Goal: Information Seeking & Learning: Check status

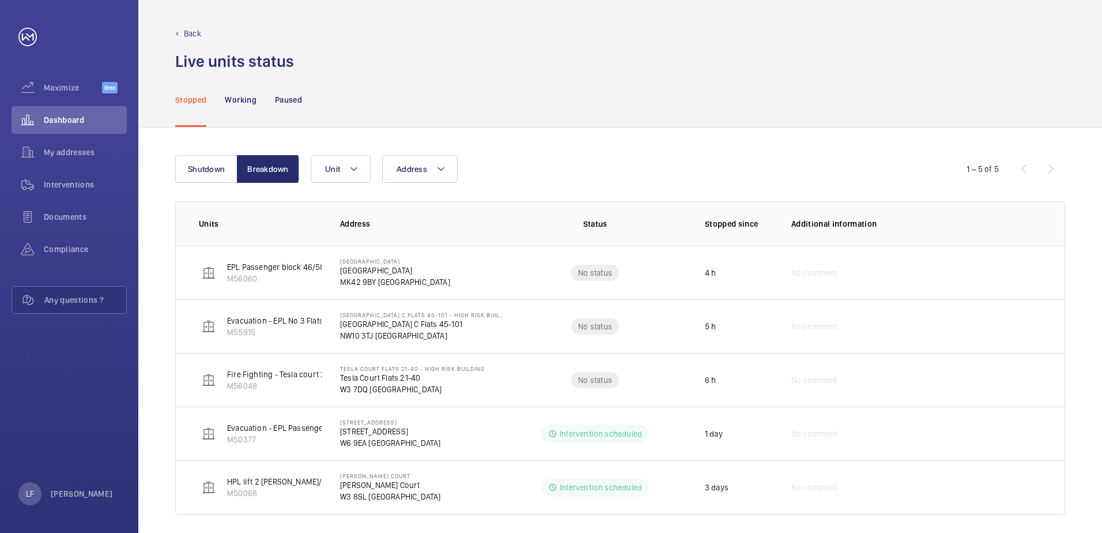
scroll to position [9, 0]
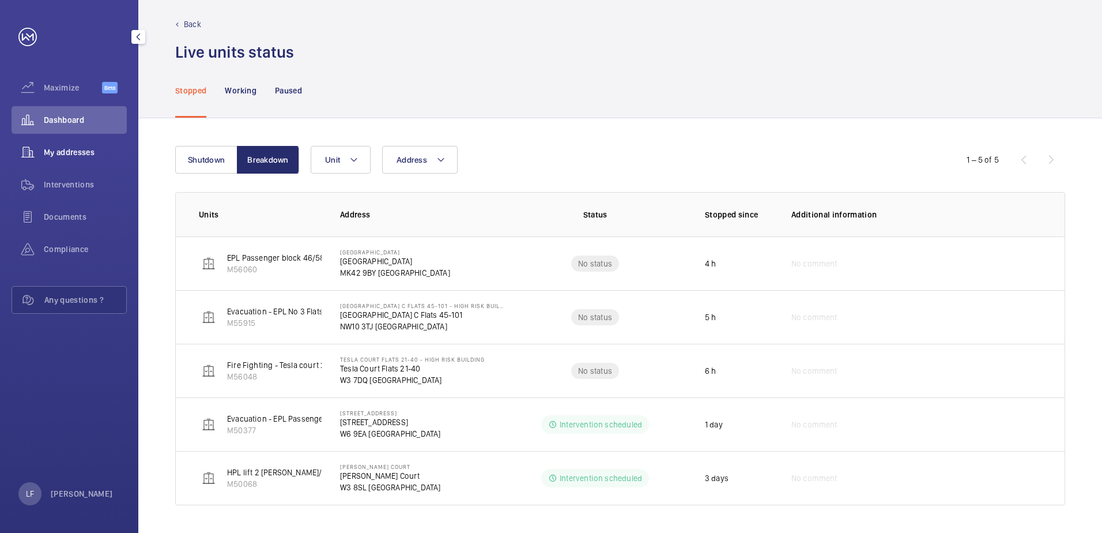
click at [73, 145] on div "My addresses" at bounding box center [69, 152] width 115 height 28
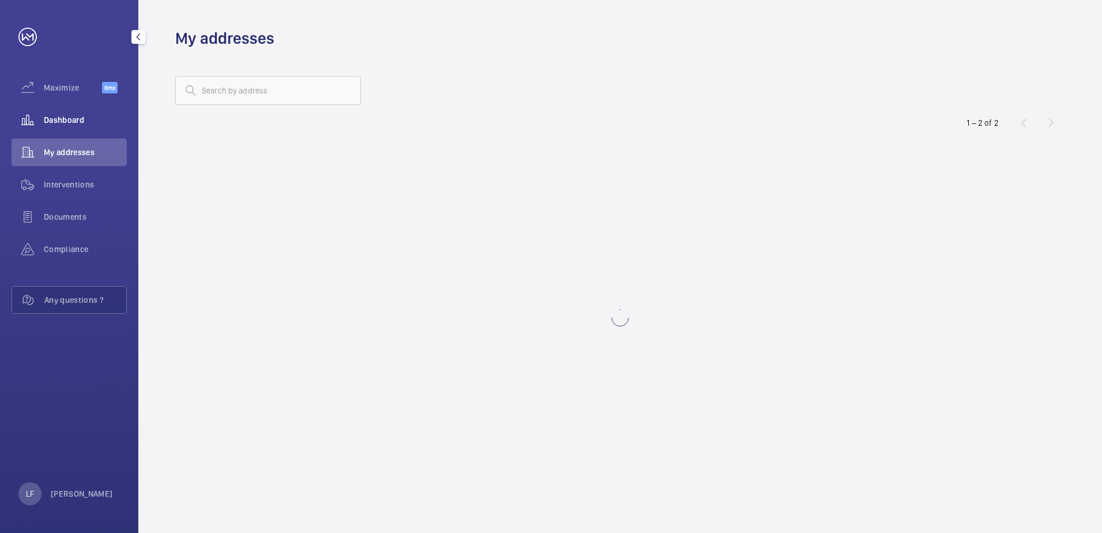
click at [60, 128] on div "Dashboard" at bounding box center [69, 120] width 115 height 28
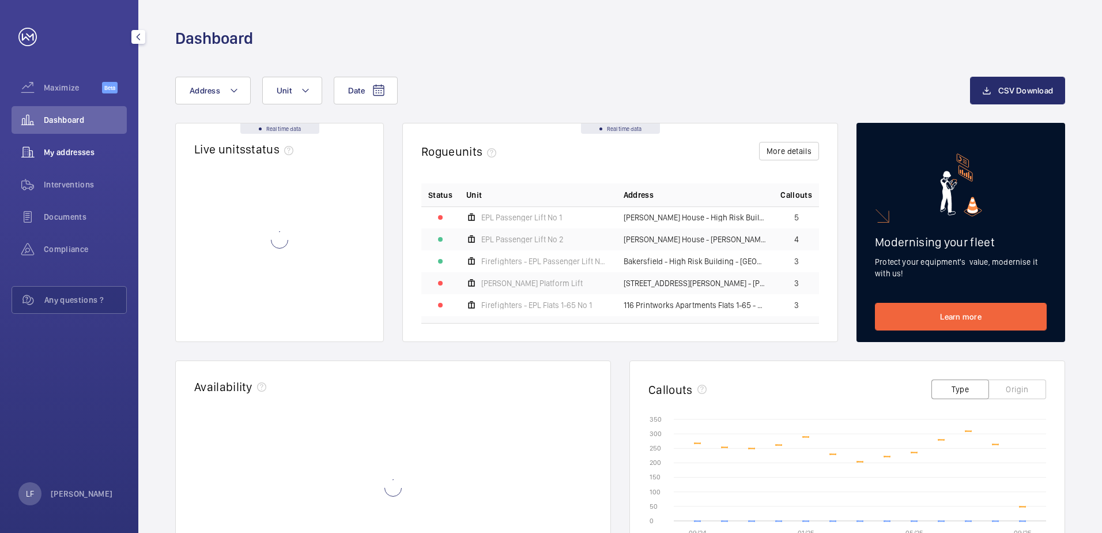
click at [87, 148] on span "My addresses" at bounding box center [85, 152] width 83 height 12
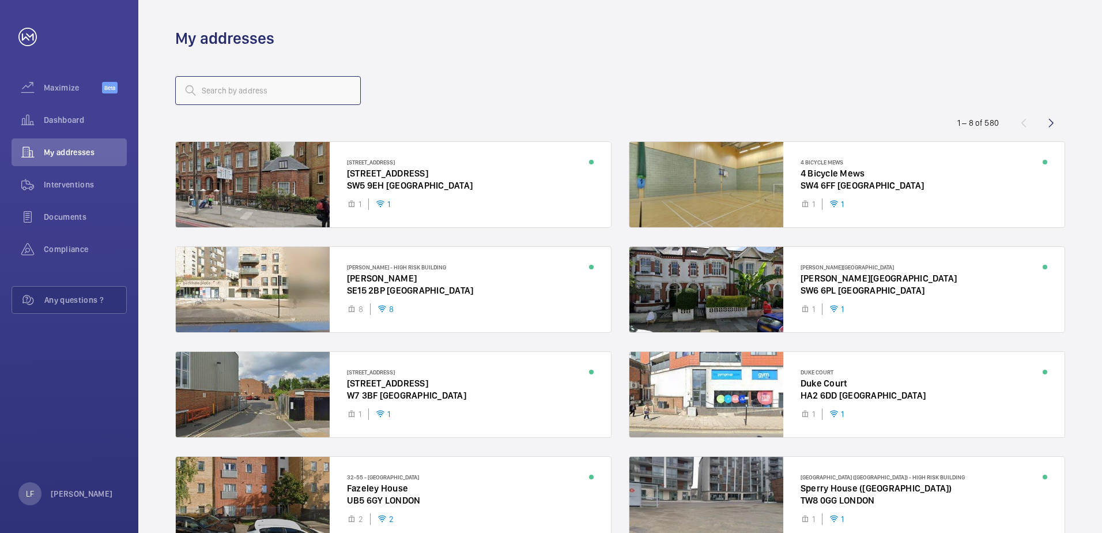
click at [200, 100] on input "text" at bounding box center [268, 90] width 186 height 29
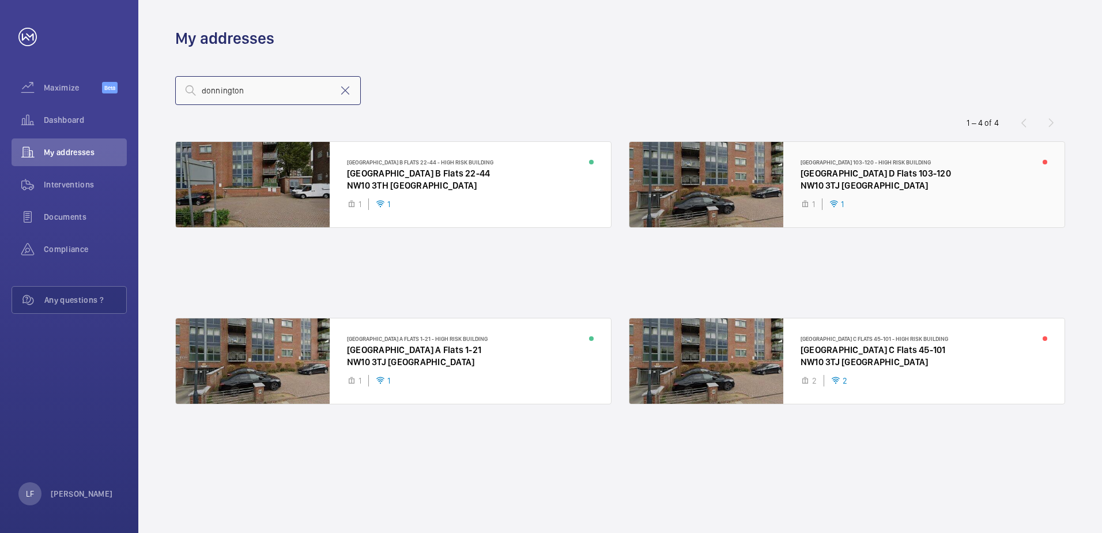
type input "donnington"
click at [837, 186] on div at bounding box center [847, 184] width 435 height 85
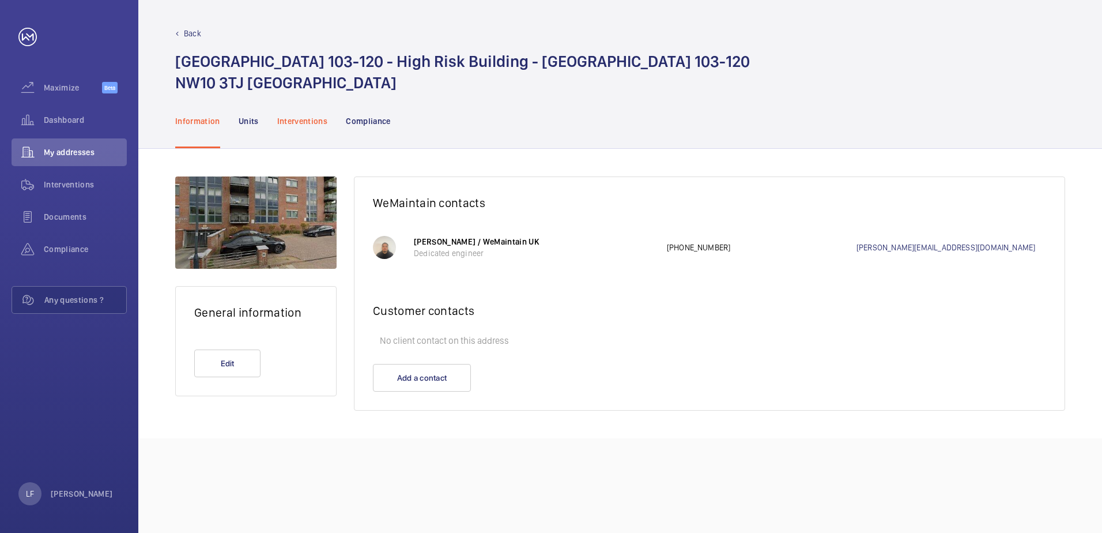
click at [326, 130] on div "Interventions" at bounding box center [302, 120] width 51 height 55
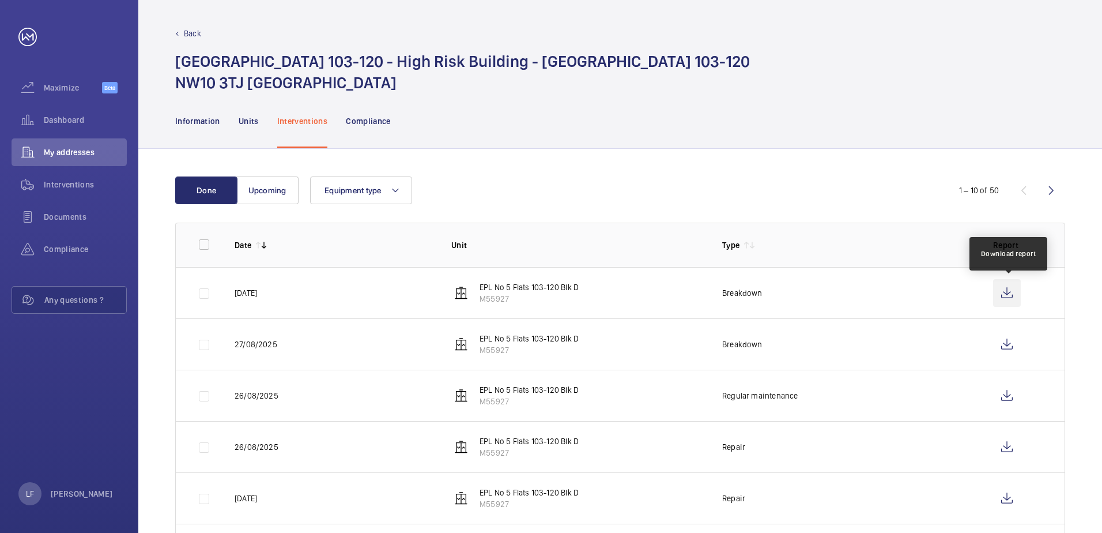
click at [1011, 295] on wm-front-icon-button at bounding box center [1007, 293] width 28 height 28
click at [68, 114] on div "Dashboard" at bounding box center [69, 120] width 115 height 28
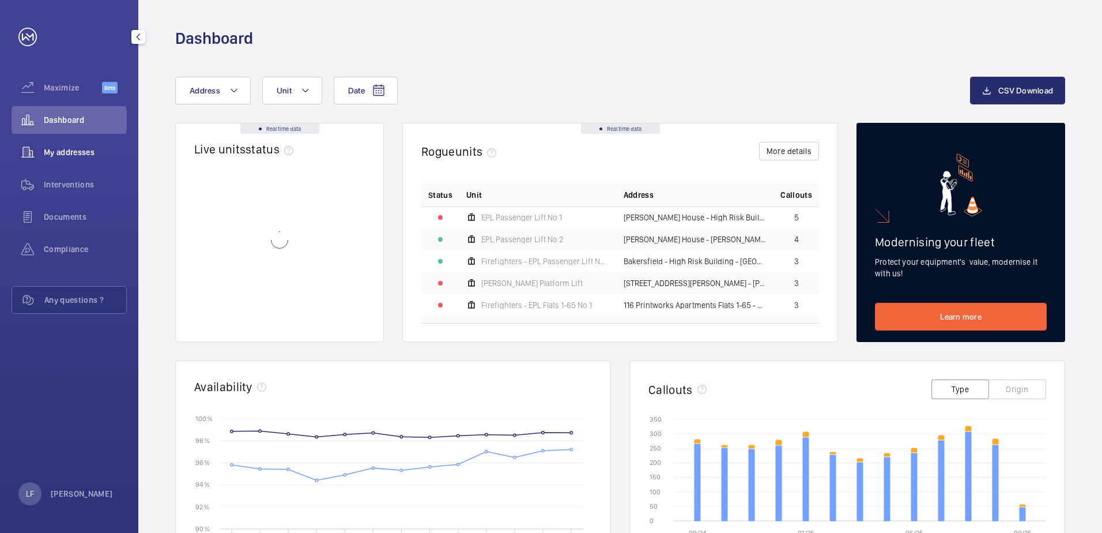
click at [77, 150] on span "My addresses" at bounding box center [85, 152] width 83 height 12
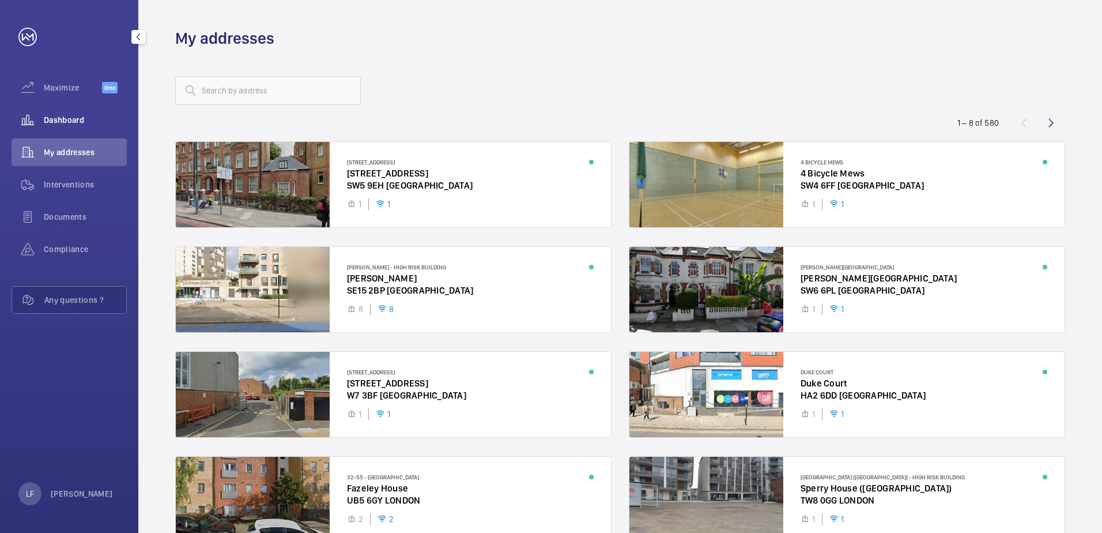
click at [79, 115] on span "Dashboard" at bounding box center [85, 120] width 83 height 12
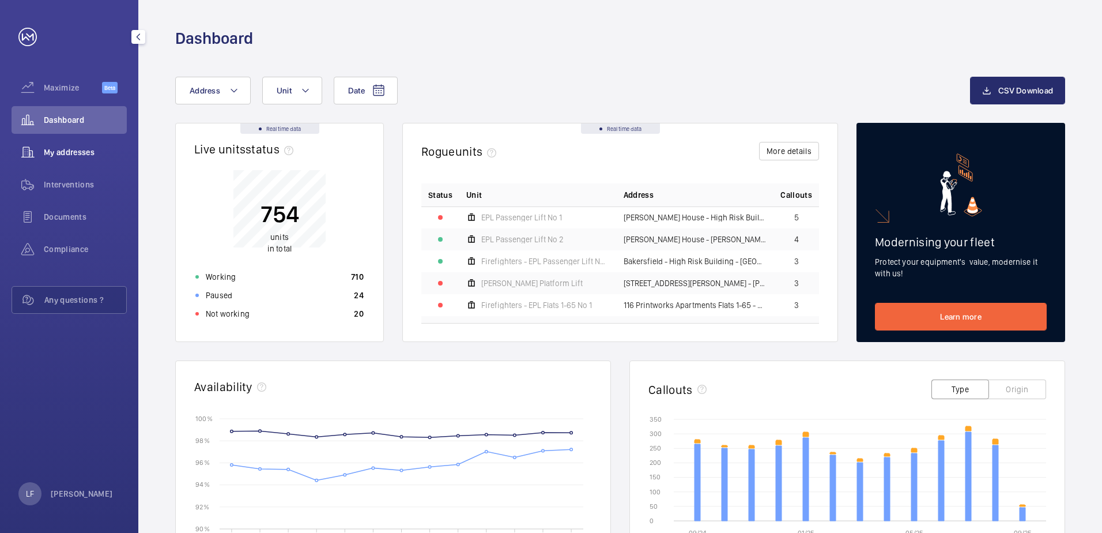
click at [86, 155] on span "My addresses" at bounding box center [85, 152] width 83 height 12
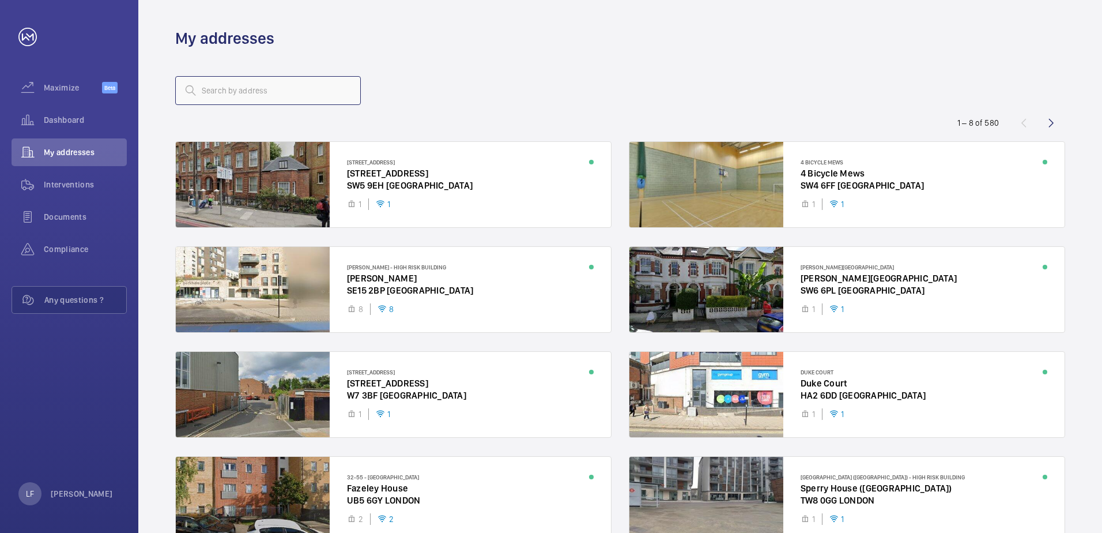
click at [212, 82] on input "text" at bounding box center [268, 90] width 186 height 29
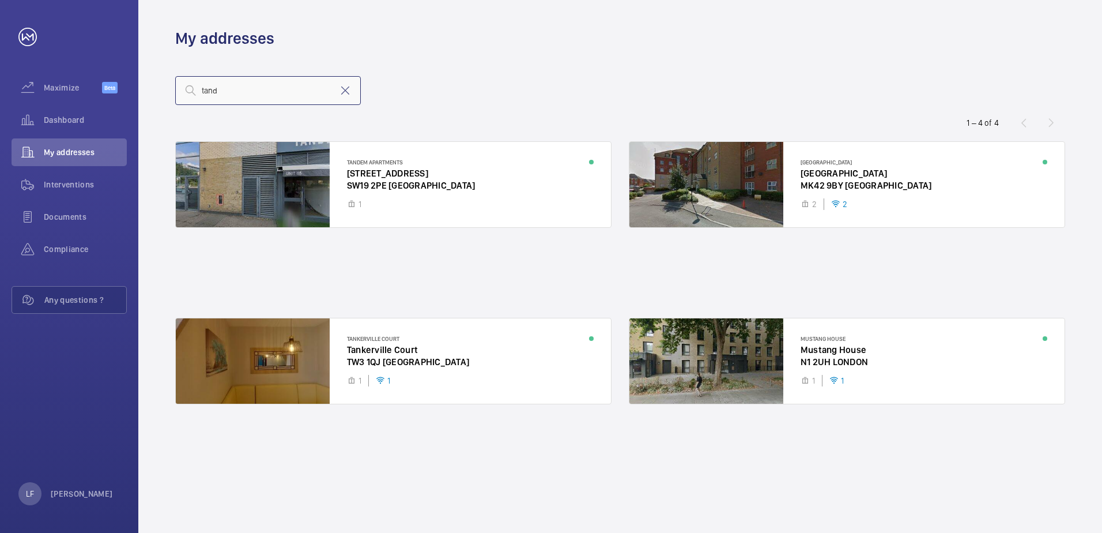
click at [228, 96] on input "tand" at bounding box center [268, 90] width 186 height 29
drag, startPoint x: 240, startPoint y: 95, endPoint x: 186, endPoint y: 95, distance: 54.2
click at [186, 95] on div "tand" at bounding box center [268, 90] width 186 height 29
type input "tand"
click at [401, 174] on div at bounding box center [393, 184] width 435 height 85
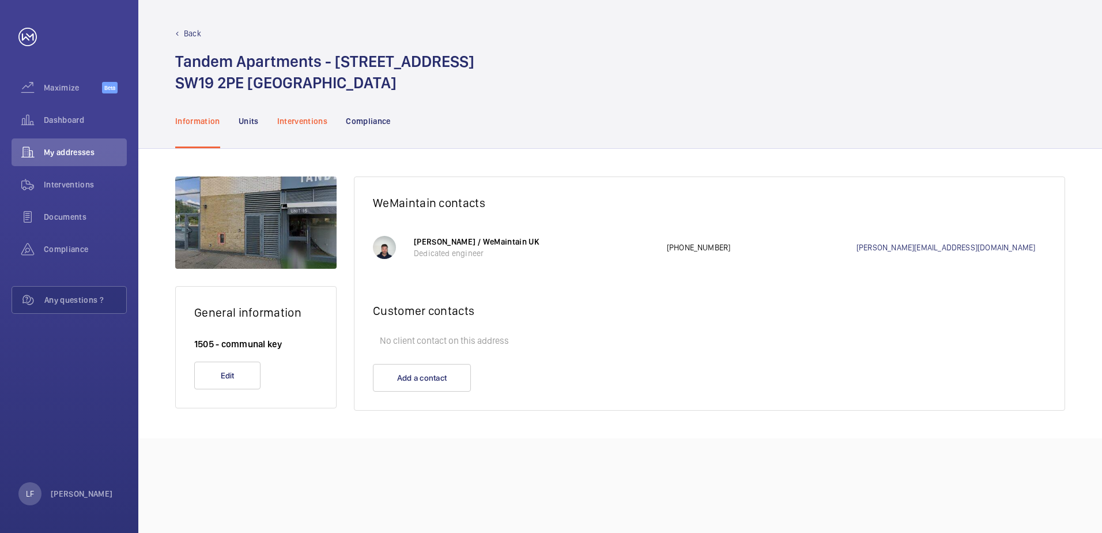
click at [297, 124] on p "Interventions" at bounding box center [302, 121] width 51 height 12
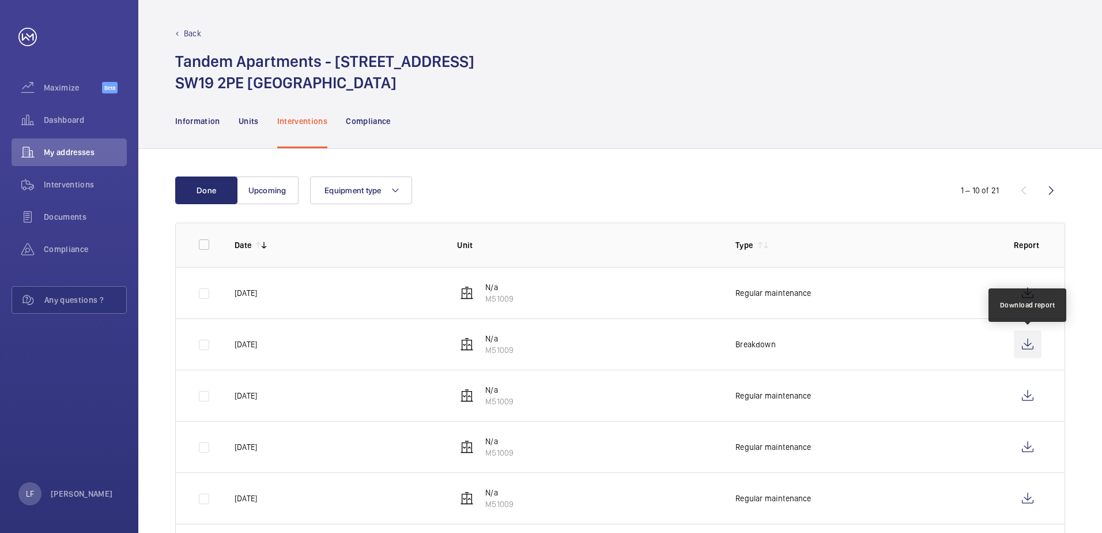
click at [1023, 344] on wm-front-icon-button at bounding box center [1028, 344] width 28 height 28
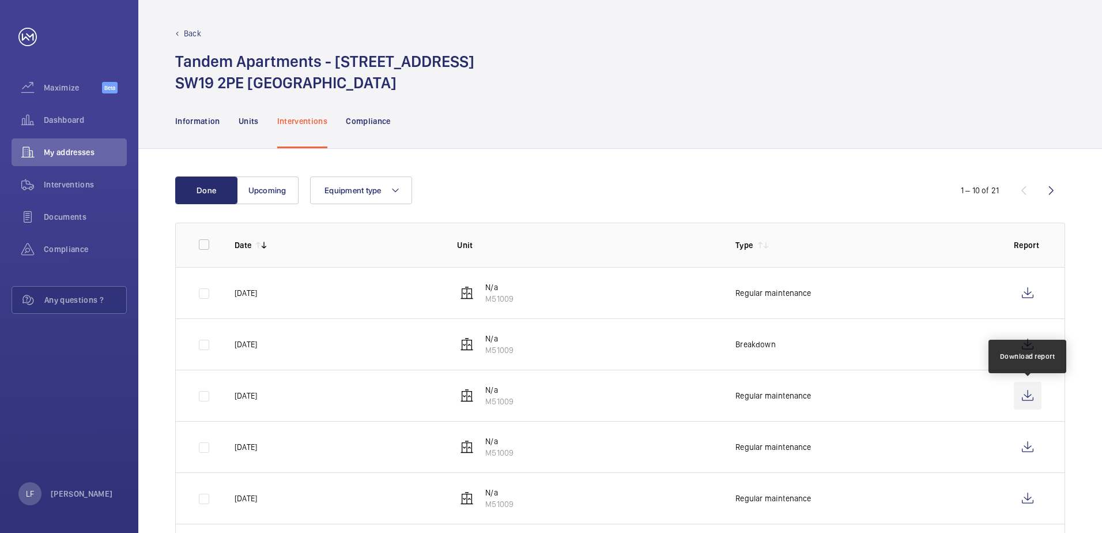
click at [1022, 392] on wm-front-icon-button at bounding box center [1028, 396] width 28 height 28
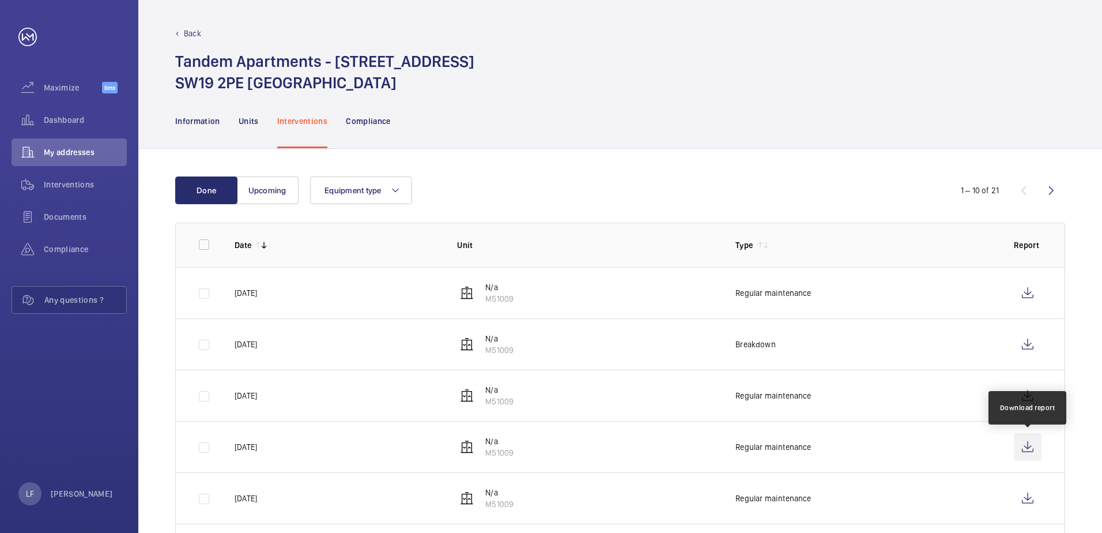
click at [1030, 446] on wm-front-icon-button at bounding box center [1028, 447] width 28 height 28
drag, startPoint x: 57, startPoint y: 121, endPoint x: 58, endPoint y: 136, distance: 15.0
click at [58, 121] on span "Dashboard" at bounding box center [85, 120] width 83 height 12
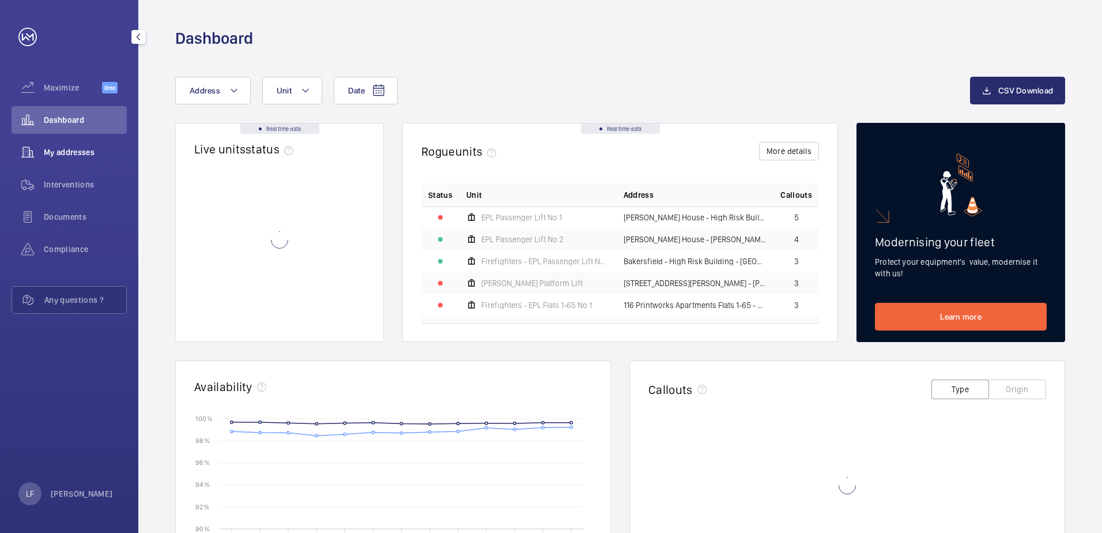
click at [62, 155] on span "My addresses" at bounding box center [85, 152] width 83 height 12
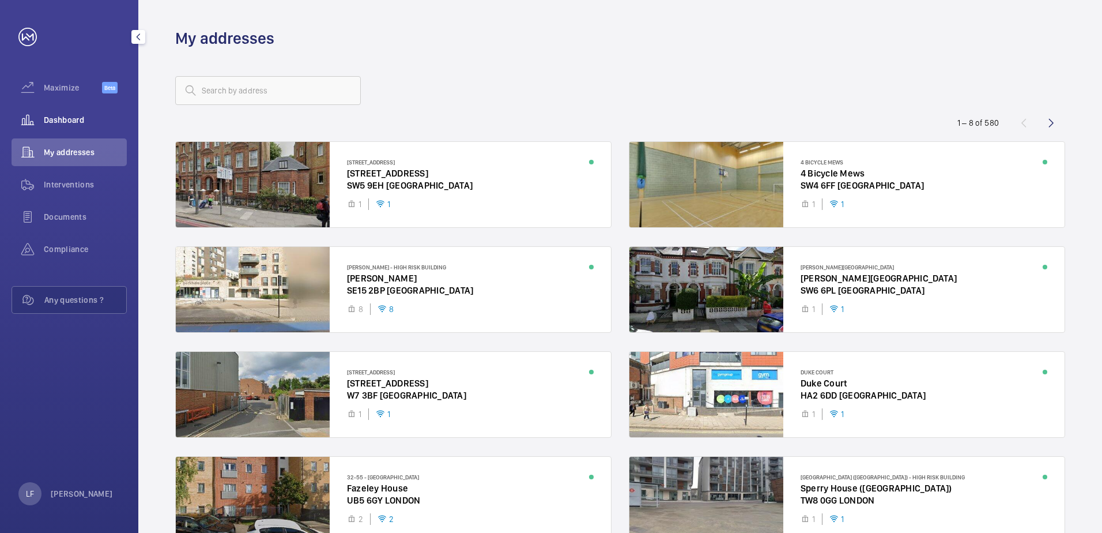
click at [67, 123] on span "Dashboard" at bounding box center [85, 120] width 83 height 12
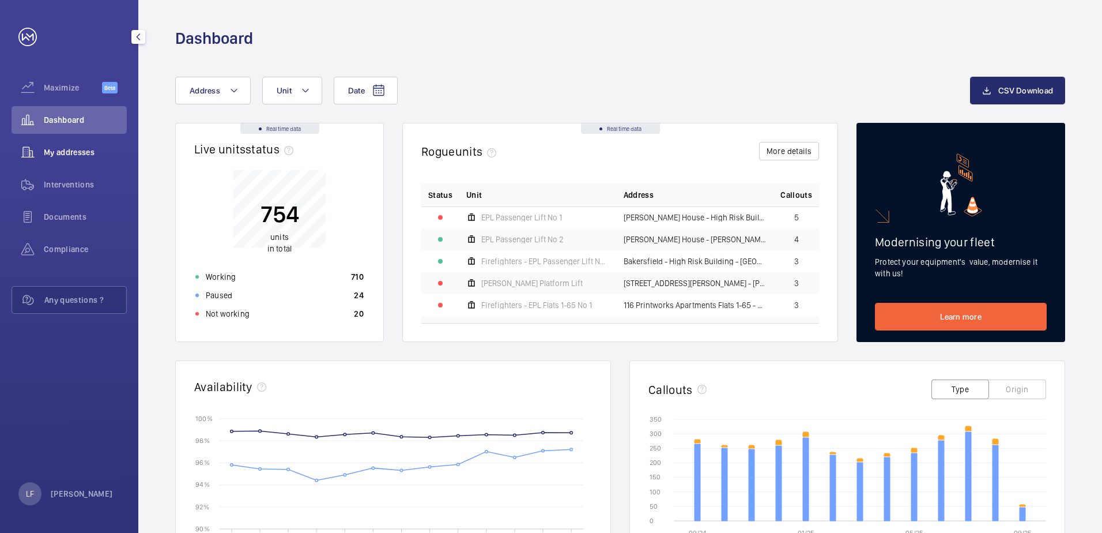
click at [81, 144] on div "My addresses" at bounding box center [69, 152] width 115 height 28
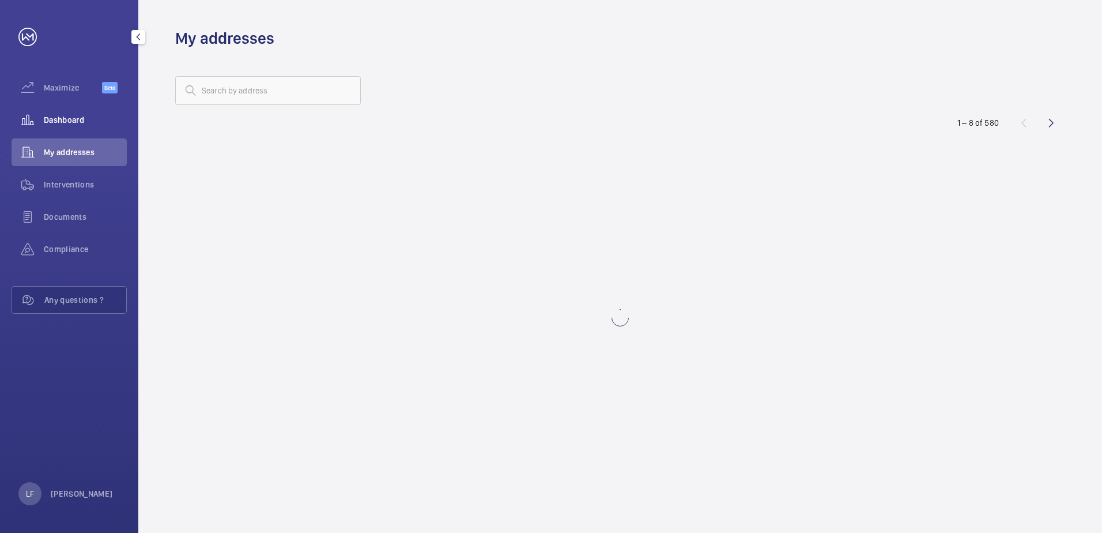
click at [82, 123] on span "Dashboard" at bounding box center [85, 120] width 83 height 12
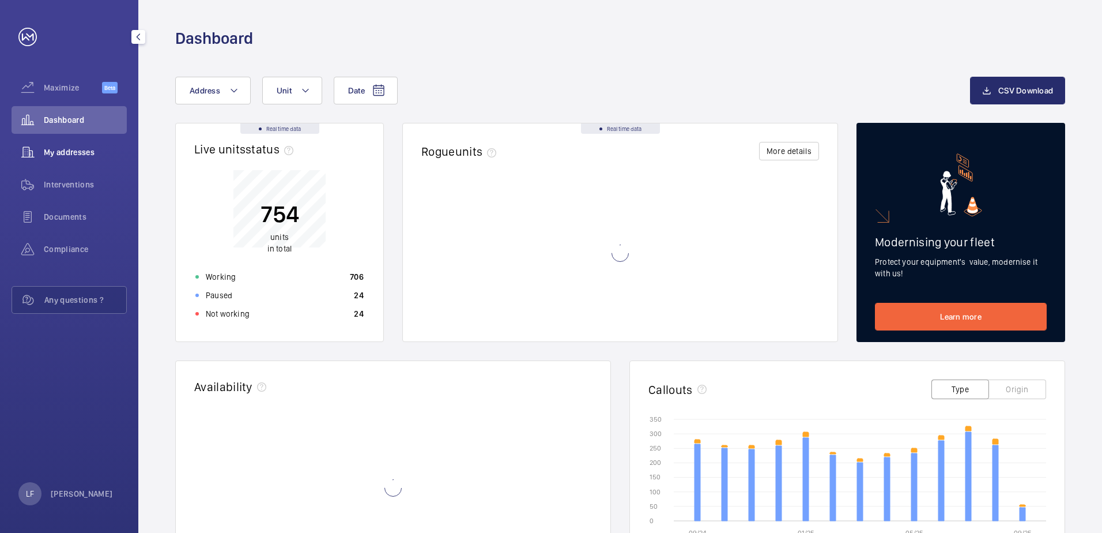
click at [85, 146] on div "My addresses" at bounding box center [69, 152] width 115 height 28
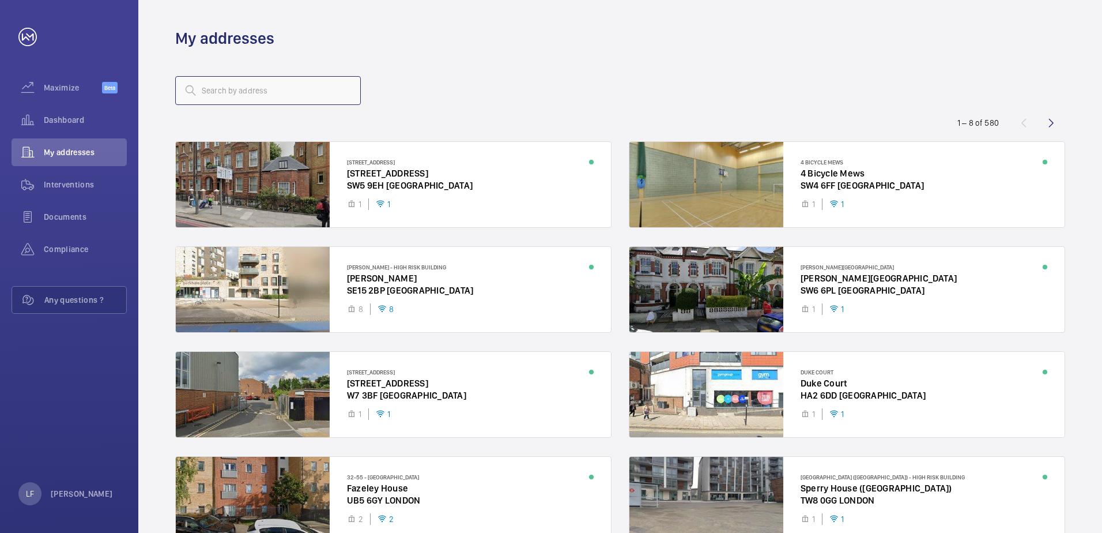
click at [213, 95] on input "text" at bounding box center [268, 90] width 186 height 29
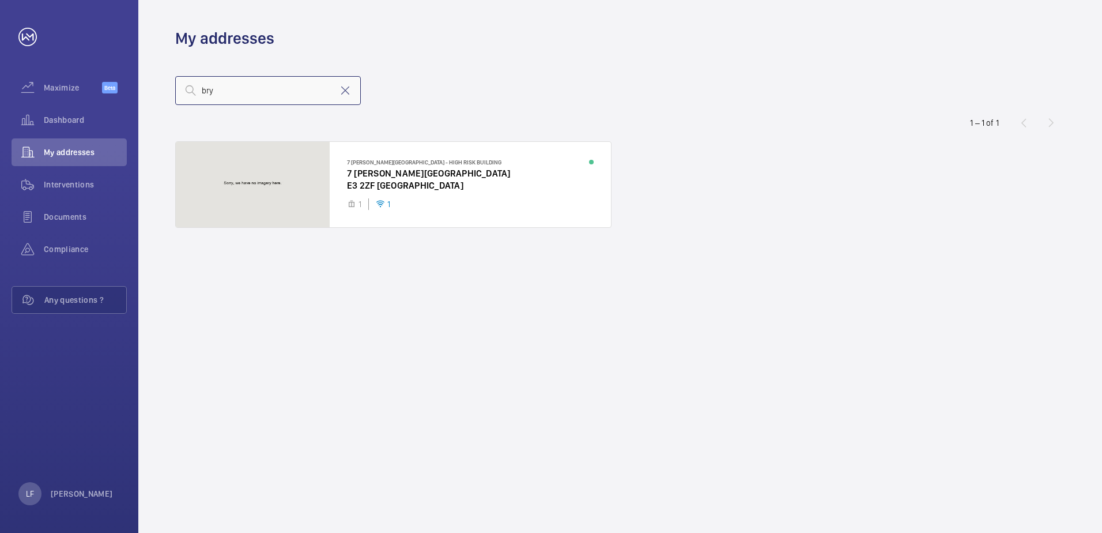
type input "bry"
click at [74, 131] on div "Dashboard" at bounding box center [69, 120] width 115 height 28
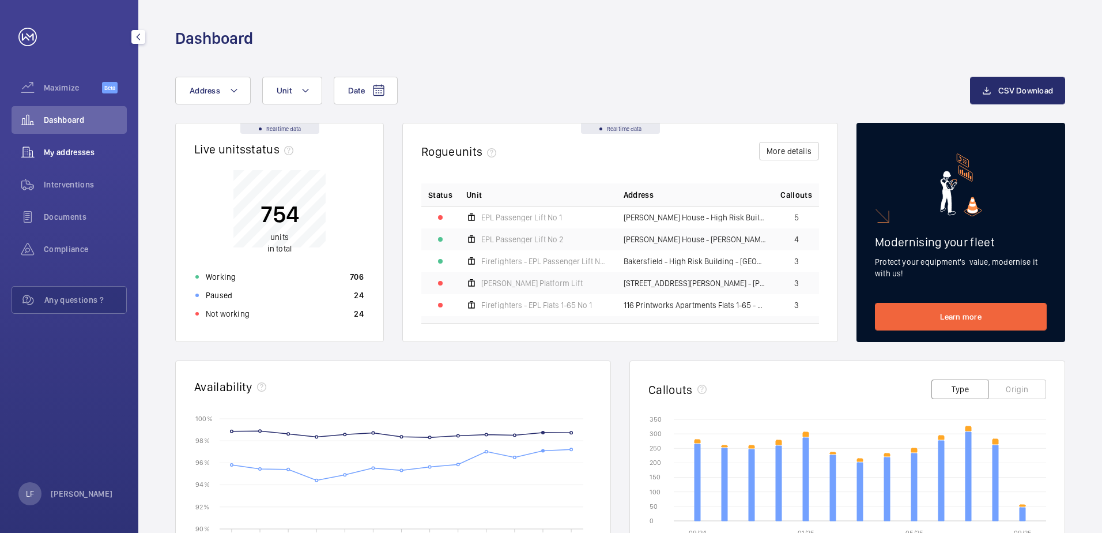
click at [66, 146] on div "My addresses" at bounding box center [69, 152] width 115 height 28
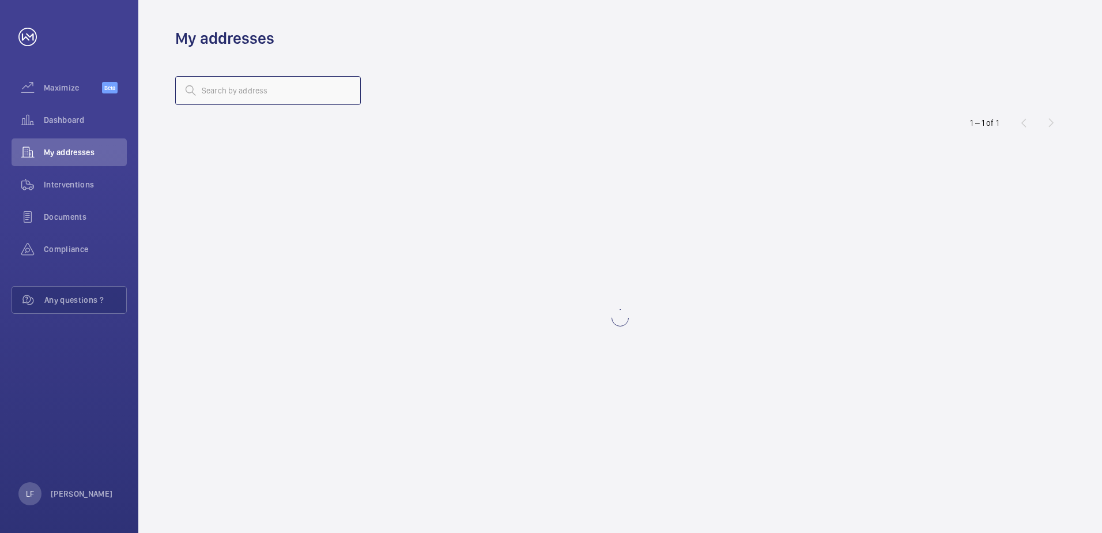
click at [268, 98] on input "text" at bounding box center [268, 90] width 186 height 29
type input "brown"
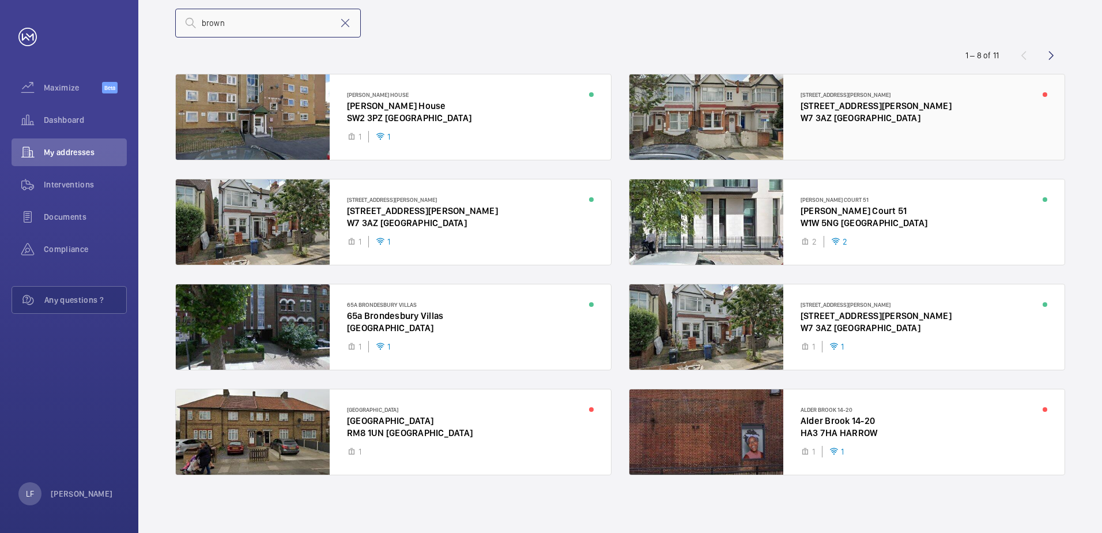
scroll to position [10, 0]
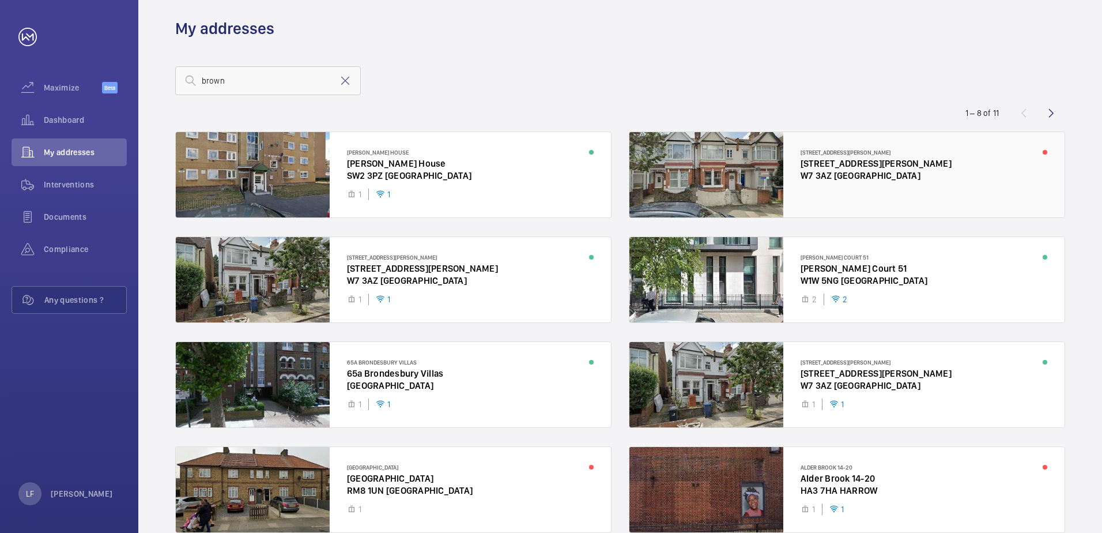
click at [864, 203] on div at bounding box center [847, 174] width 435 height 85
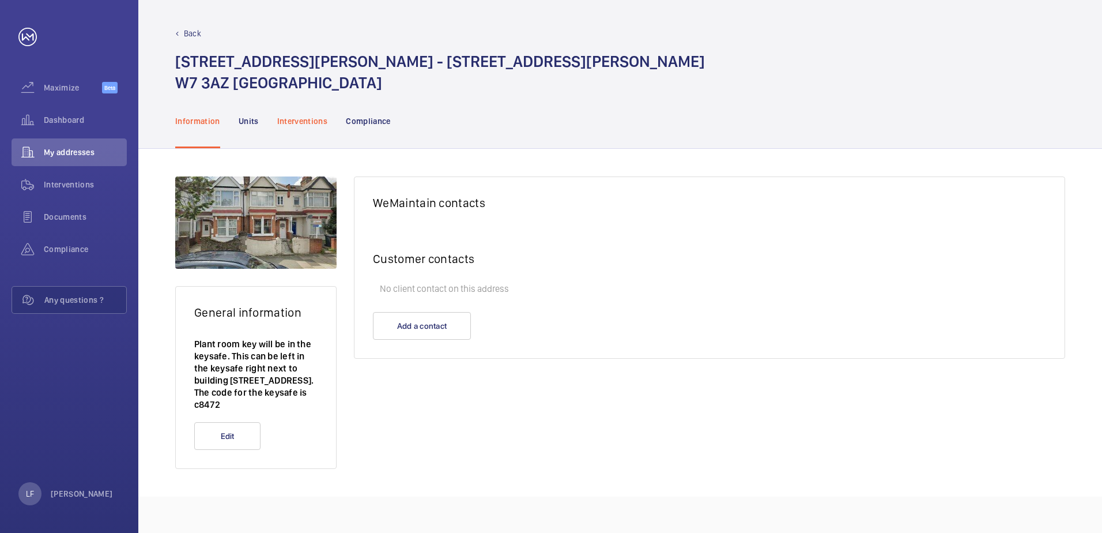
click at [302, 131] on div "Interventions" at bounding box center [302, 120] width 51 height 55
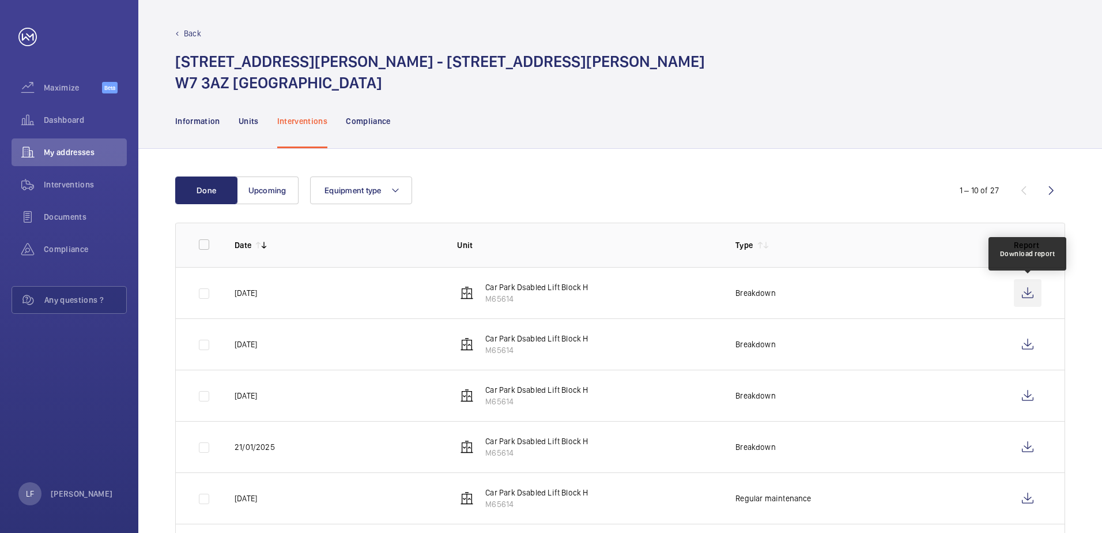
click at [1018, 289] on wm-front-icon-button at bounding box center [1028, 293] width 28 height 28
click at [67, 121] on span "Dashboard" at bounding box center [85, 120] width 83 height 12
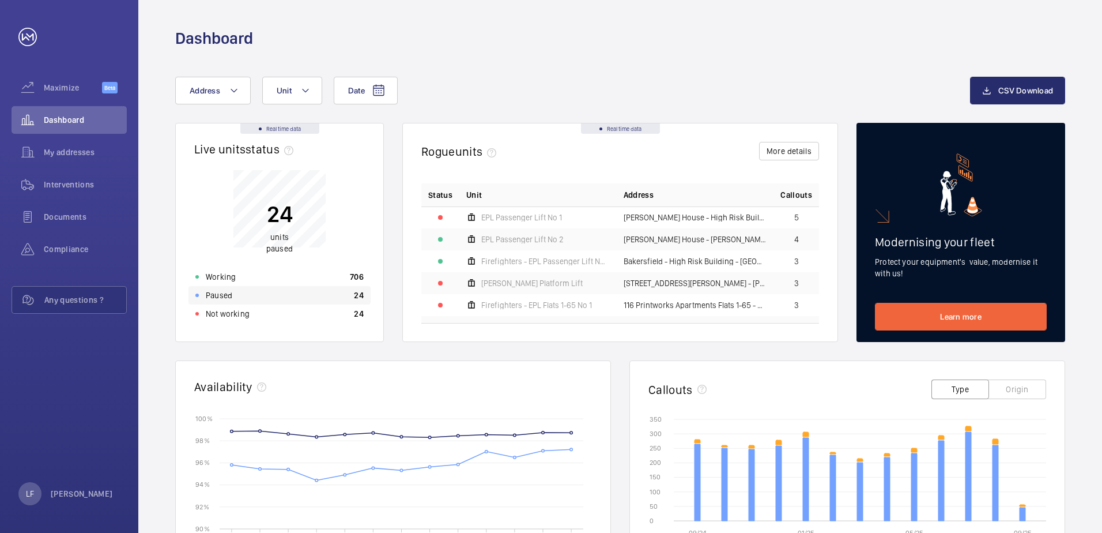
click at [270, 295] on div "Paused 24" at bounding box center [280, 295] width 182 height 18
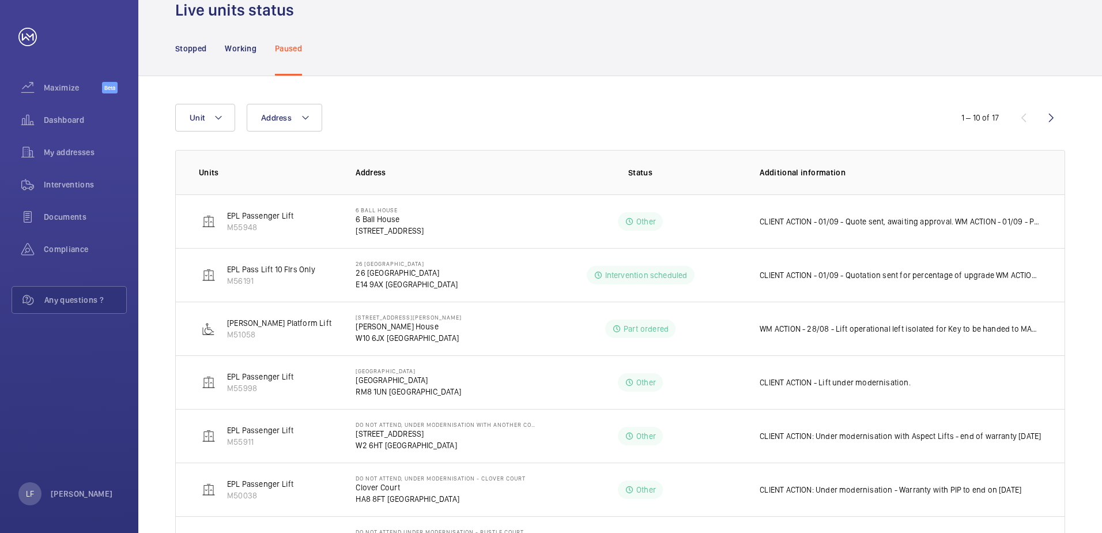
scroll to position [47, 0]
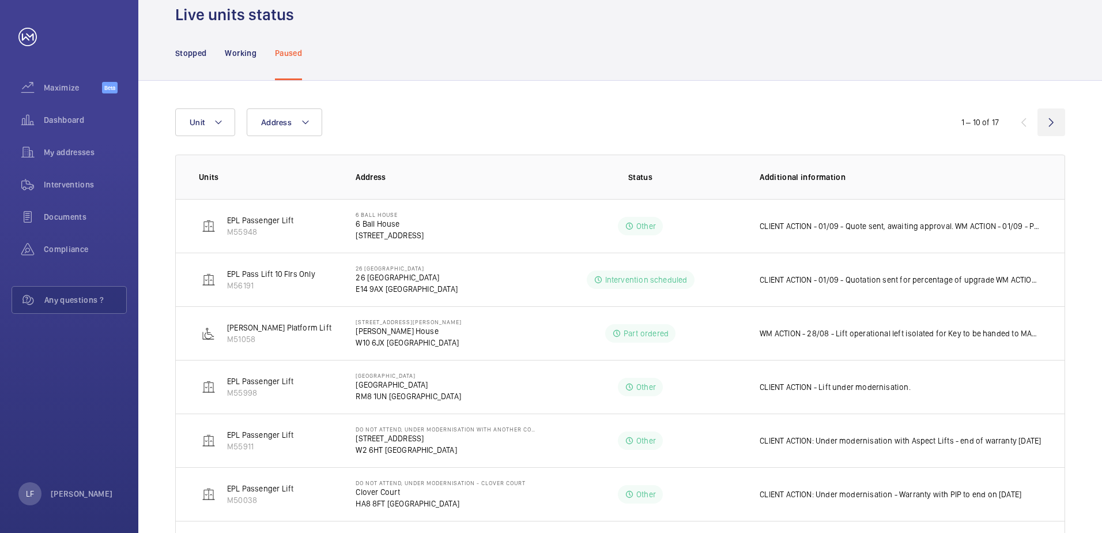
click at [1042, 125] on wm-front-icon-button at bounding box center [1052, 122] width 28 height 28
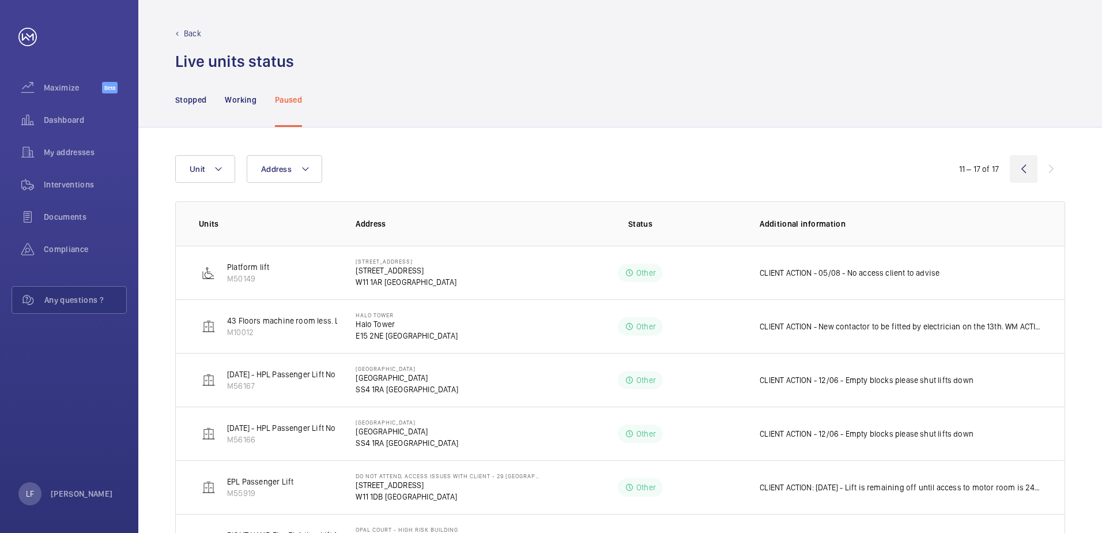
click at [1023, 172] on wm-front-icon-button at bounding box center [1024, 169] width 28 height 28
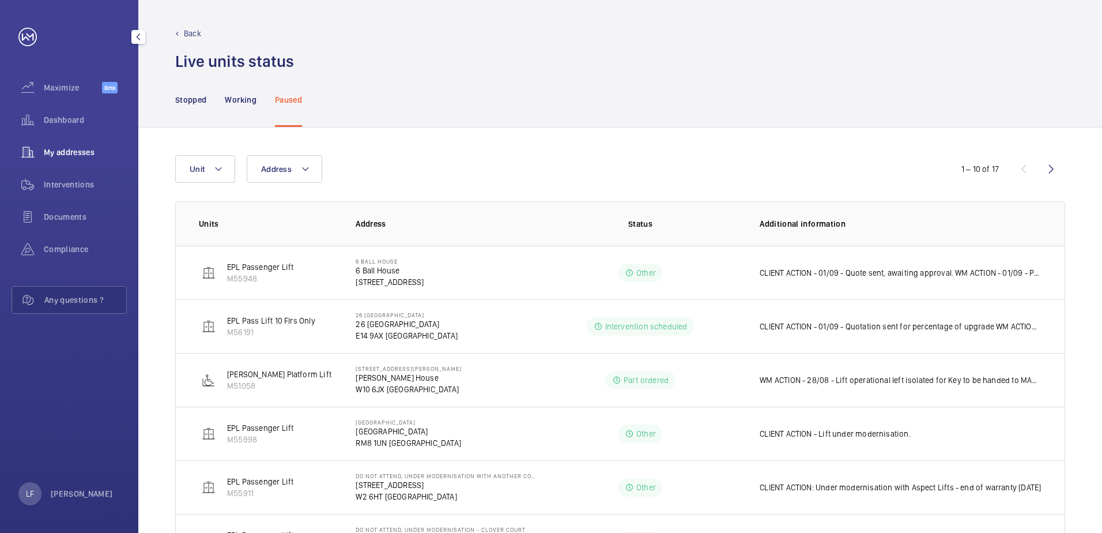
click at [93, 160] on div "My addresses" at bounding box center [69, 152] width 115 height 28
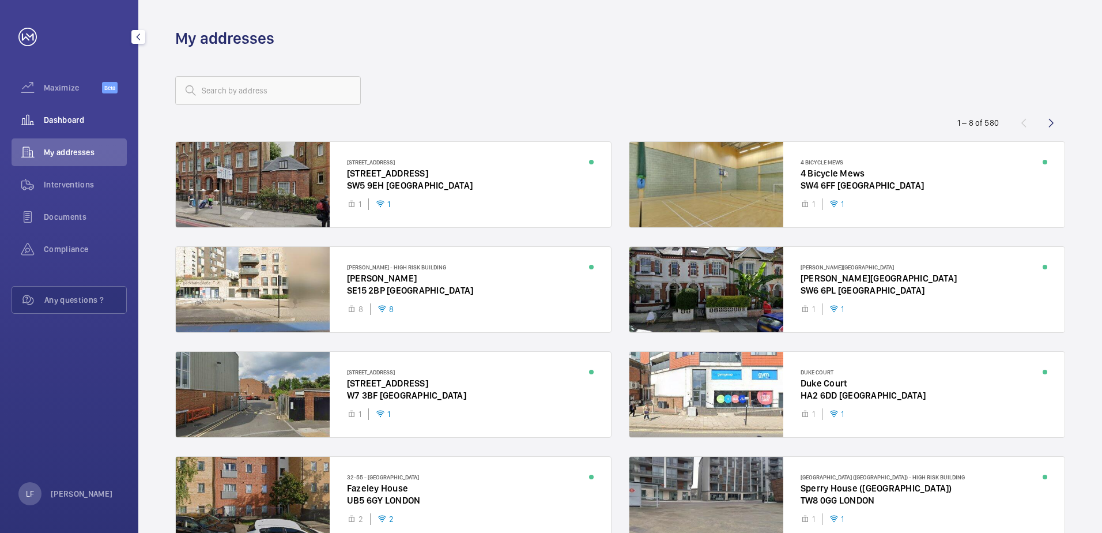
click at [70, 125] on span "Dashboard" at bounding box center [85, 120] width 83 height 12
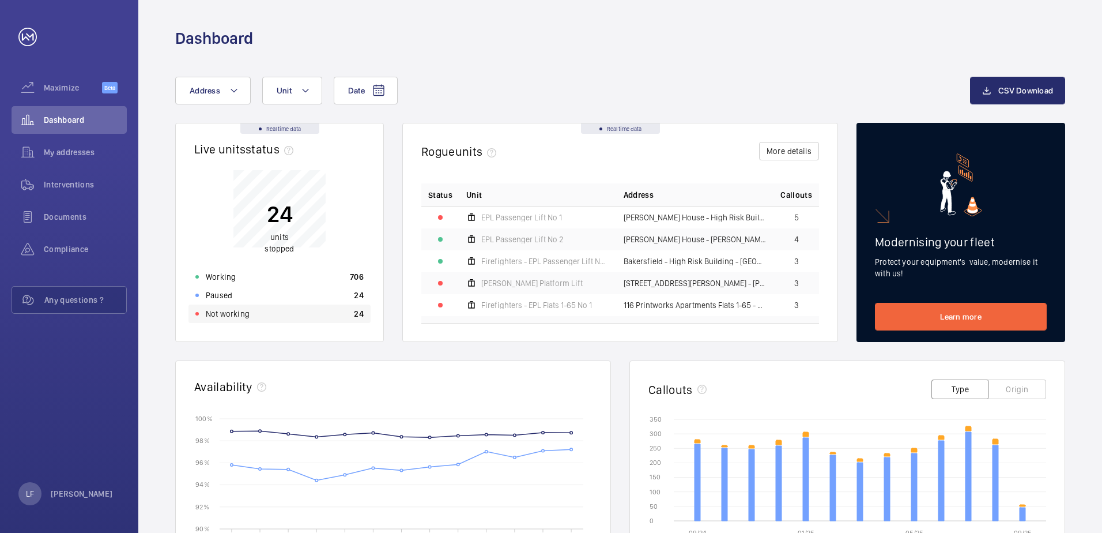
click at [261, 319] on div "Not working 24" at bounding box center [280, 313] width 182 height 18
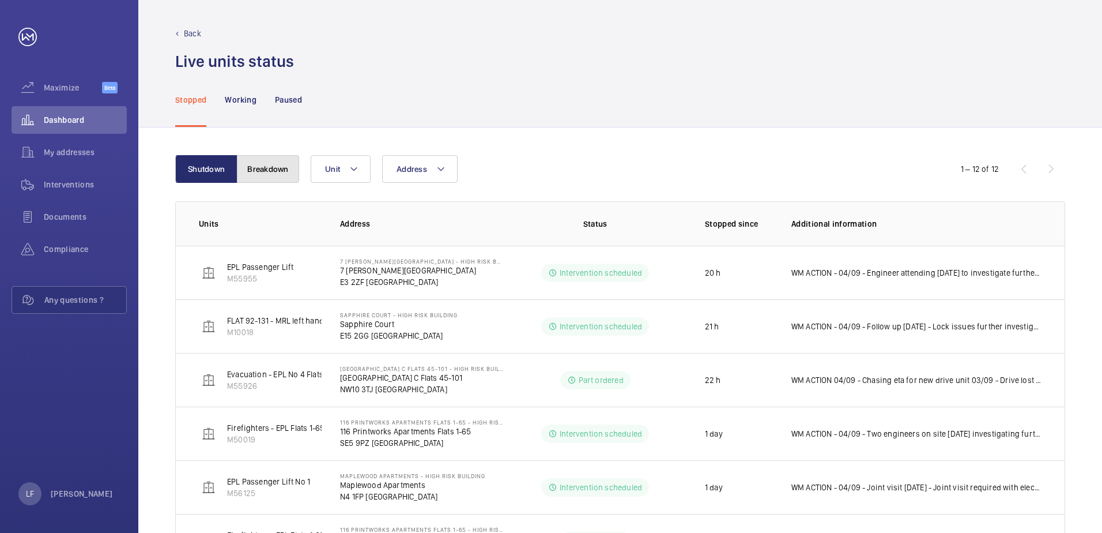
click at [250, 172] on button "Breakdown" at bounding box center [268, 169] width 62 height 28
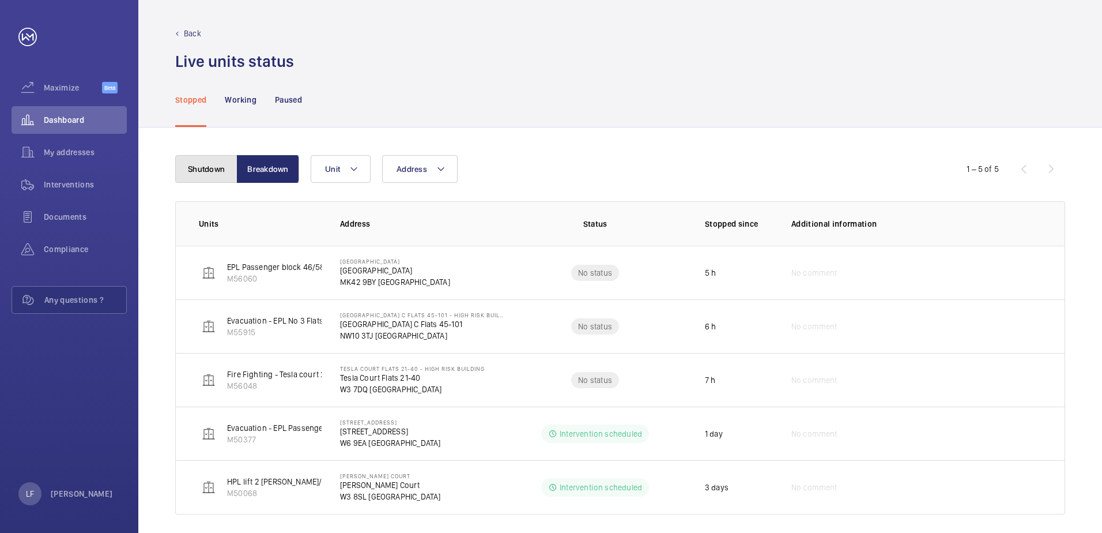
click at [210, 165] on button "Shutdown" at bounding box center [206, 169] width 62 height 28
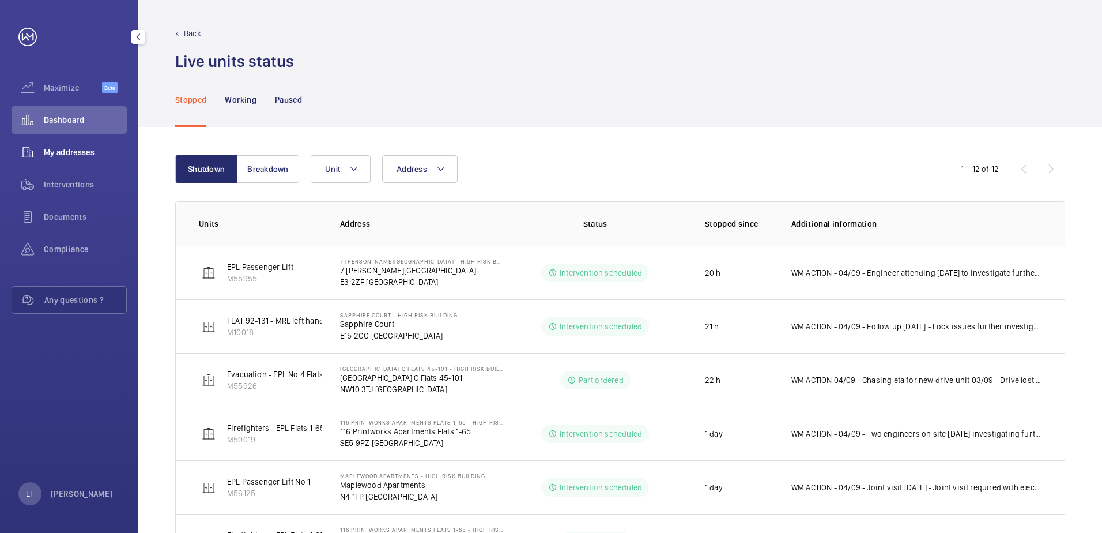
click at [63, 156] on span "My addresses" at bounding box center [85, 152] width 83 height 12
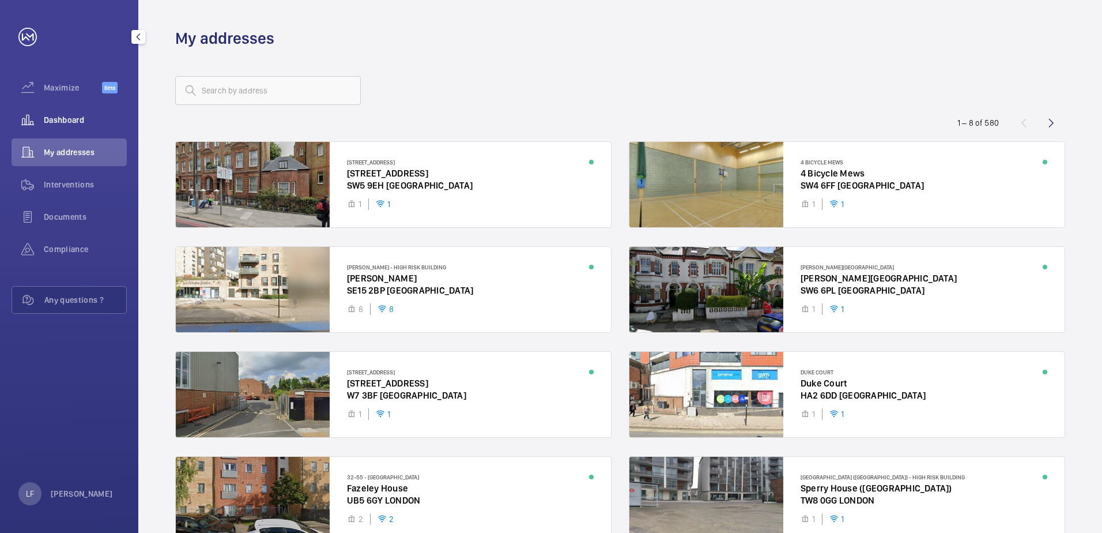
click at [71, 121] on span "Dashboard" at bounding box center [85, 120] width 83 height 12
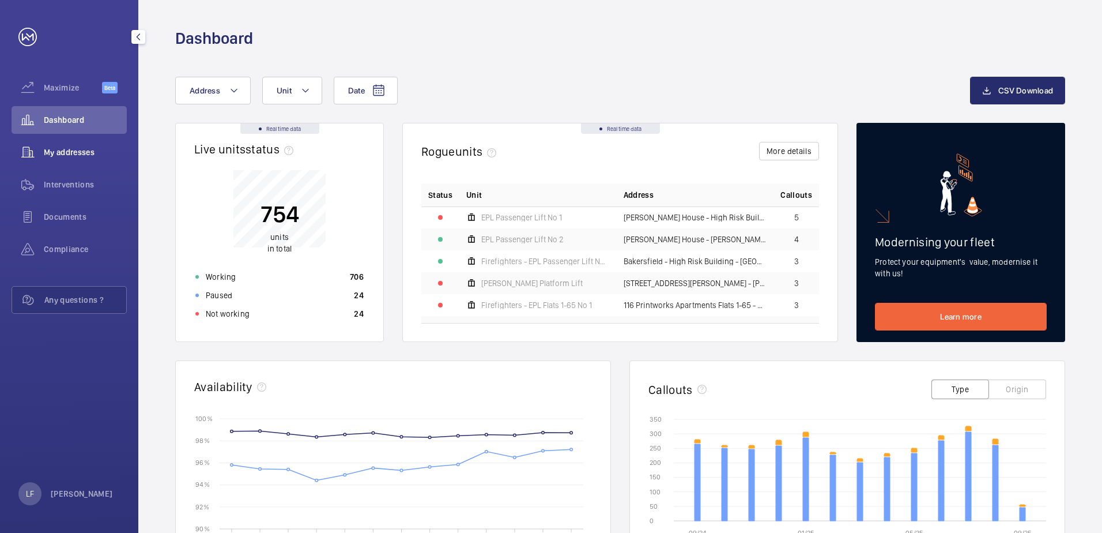
click at [73, 146] on div "My addresses" at bounding box center [69, 152] width 115 height 28
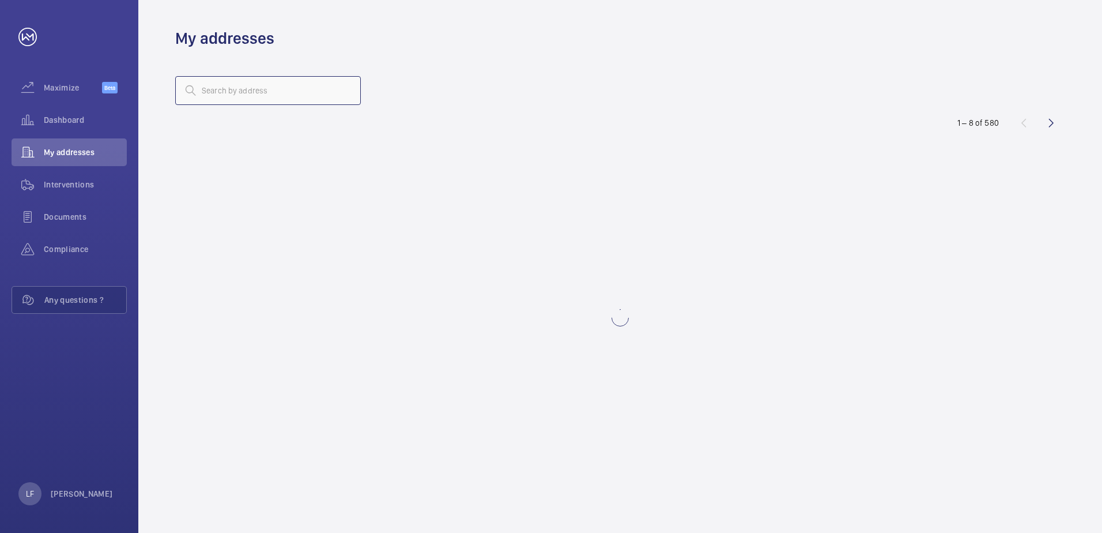
click at [227, 93] on input "text" at bounding box center [268, 90] width 186 height 29
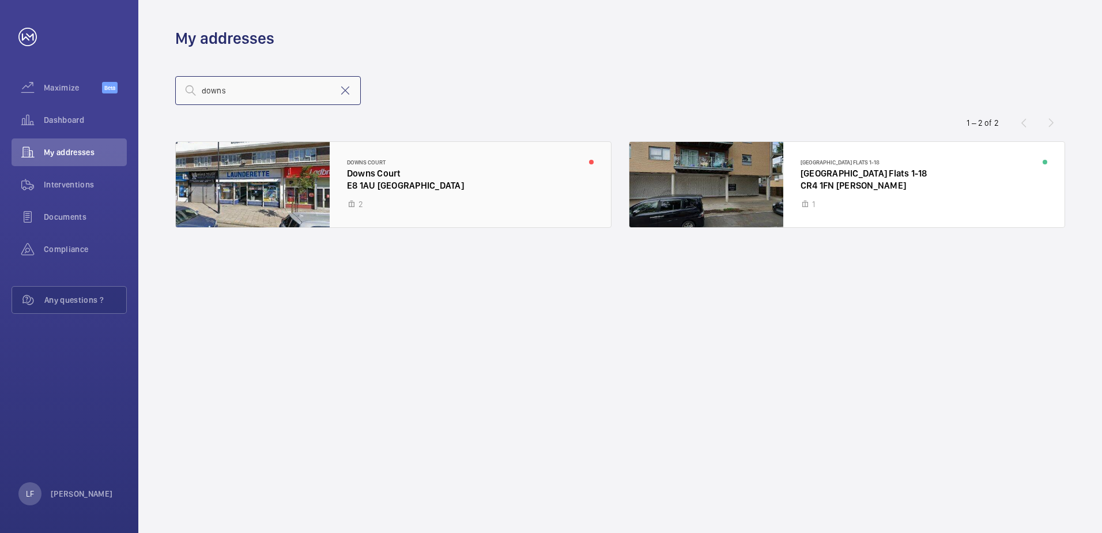
type input "downs"
click at [358, 183] on div at bounding box center [393, 184] width 435 height 85
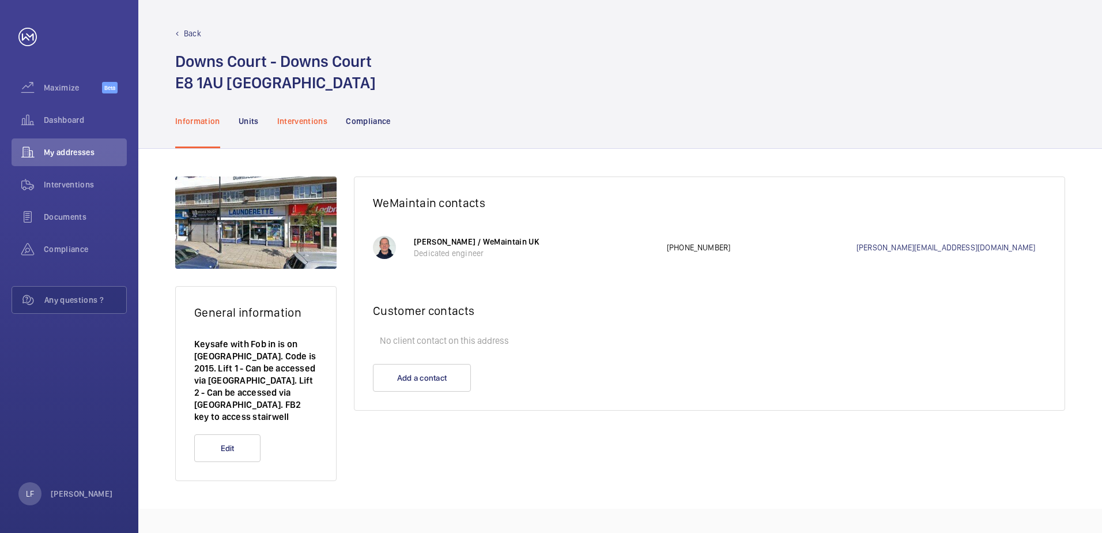
click at [297, 123] on p "Interventions" at bounding box center [302, 121] width 51 height 12
